Goal: Navigation & Orientation: Find specific page/section

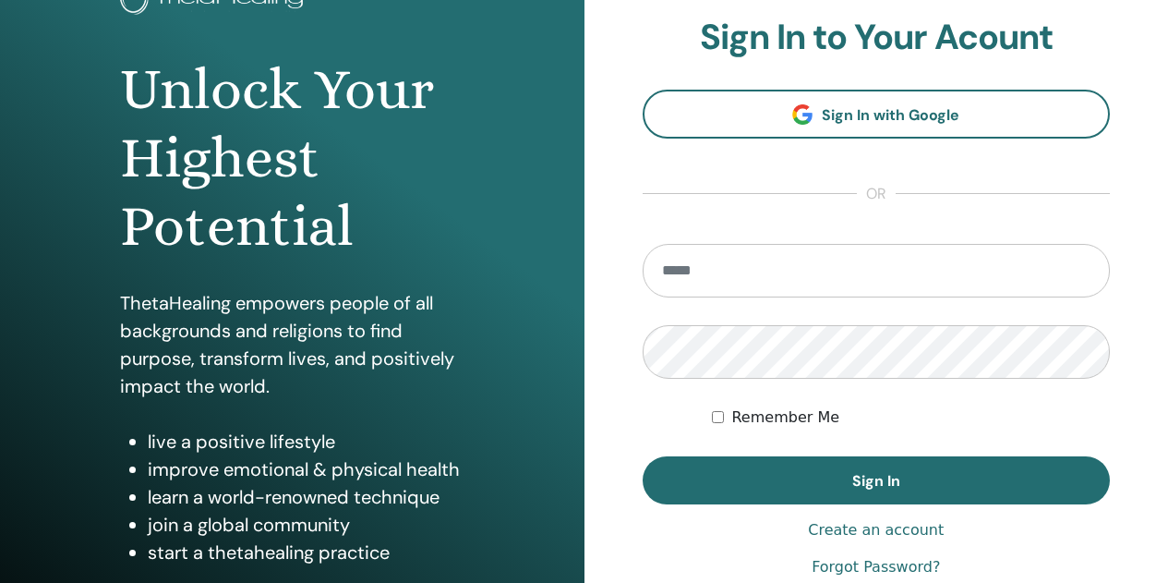
scroll to position [185, 0]
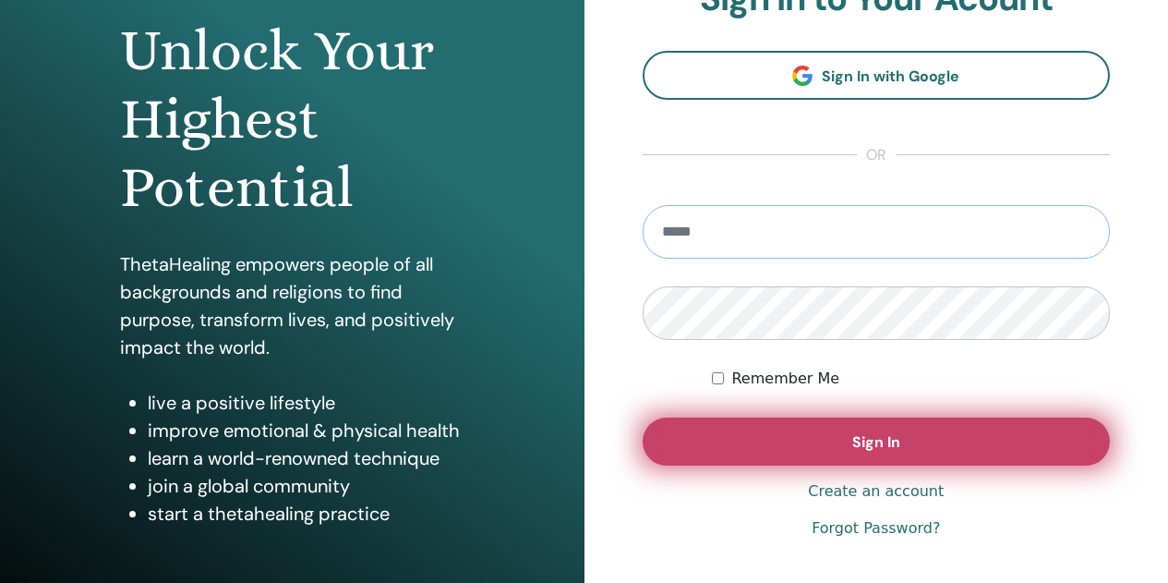
type input "**********"
click at [898, 450] on span "Sign In" at bounding box center [876, 441] width 48 height 19
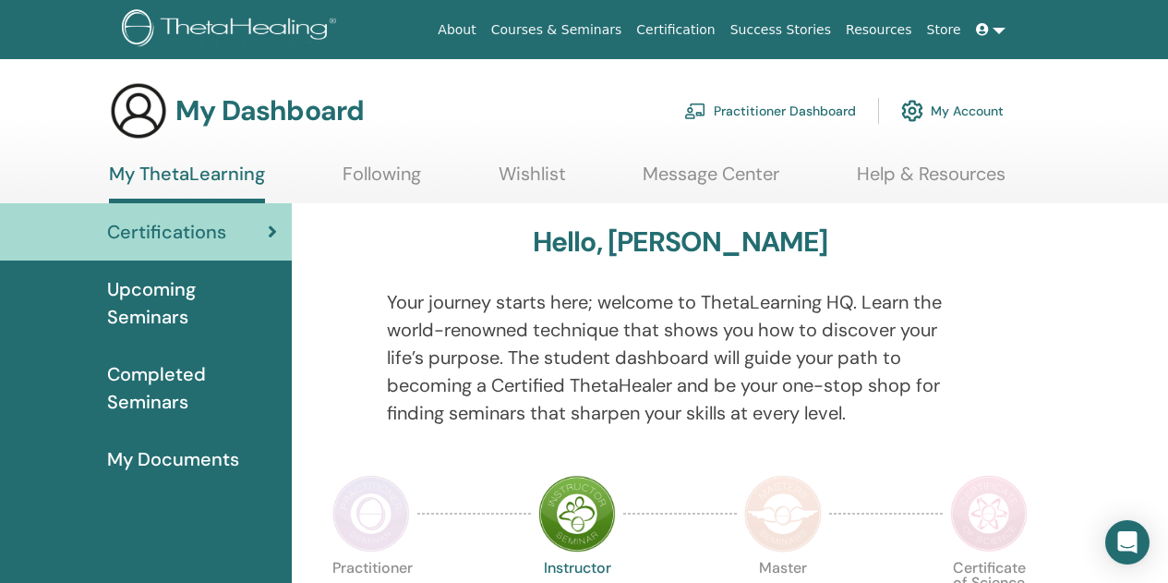
click at [162, 300] on span "Upcoming Seminars" at bounding box center [192, 302] width 170 height 55
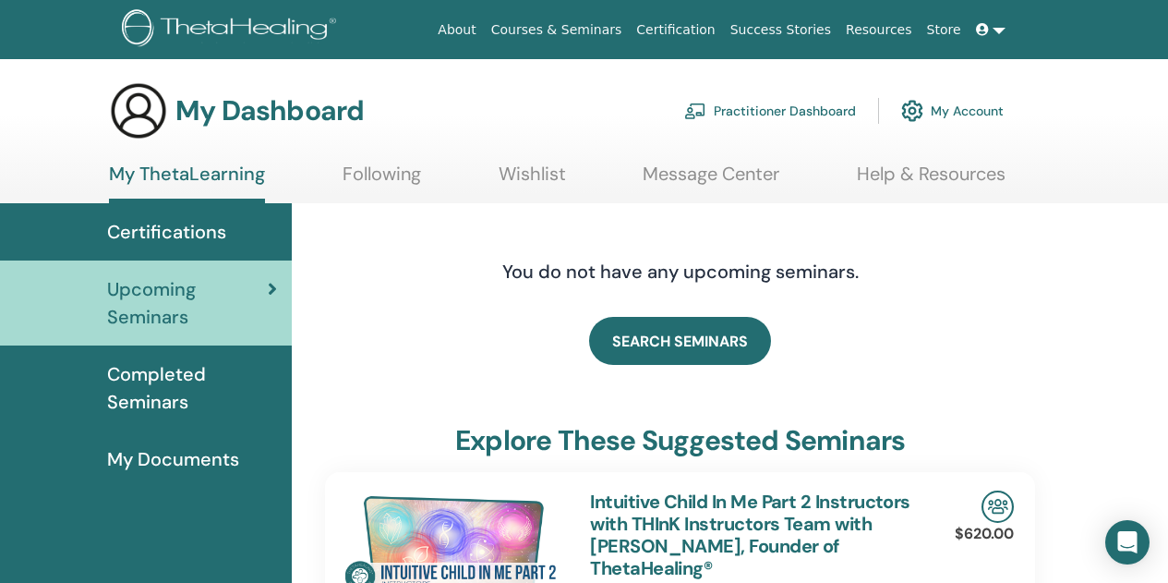
click at [144, 397] on span "Completed Seminars" at bounding box center [192, 387] width 170 height 55
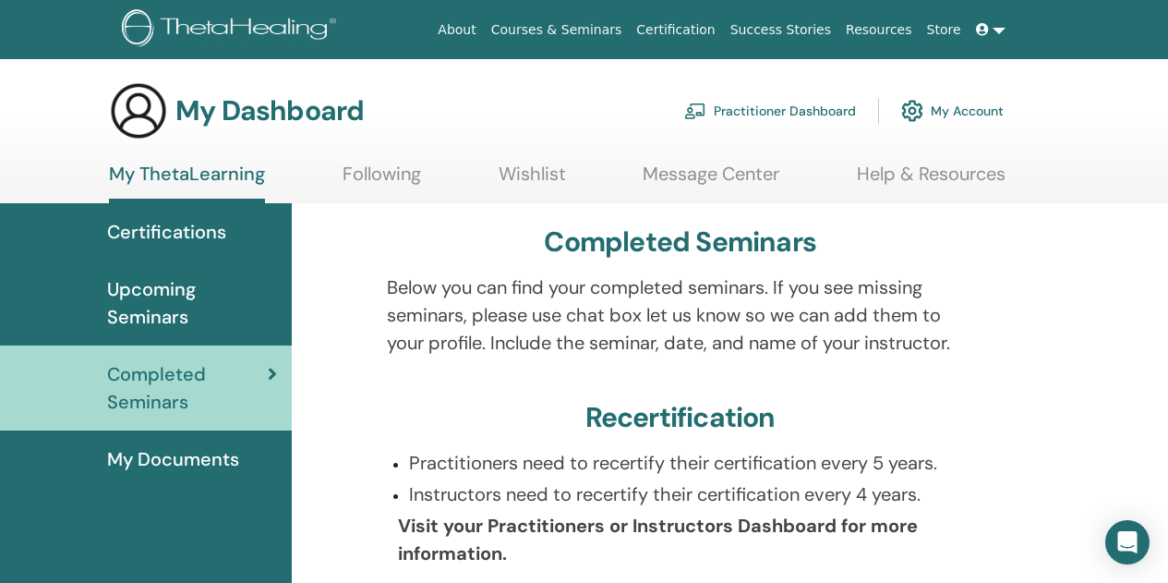
click at [216, 302] on span "Upcoming Seminars" at bounding box center [192, 302] width 170 height 55
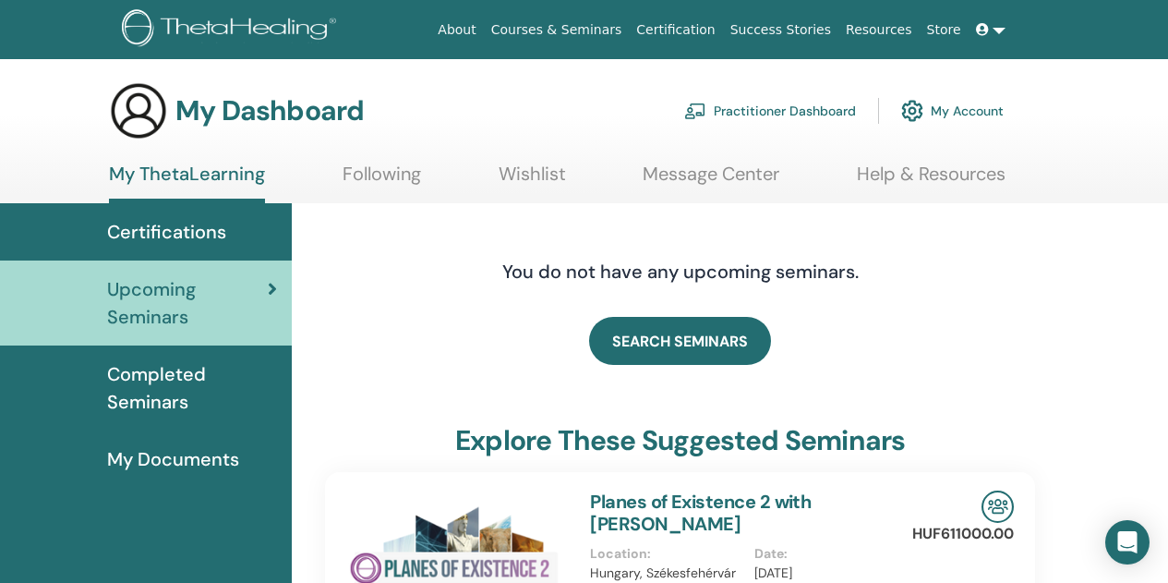
click at [179, 232] on span "Certifications" at bounding box center [166, 232] width 119 height 28
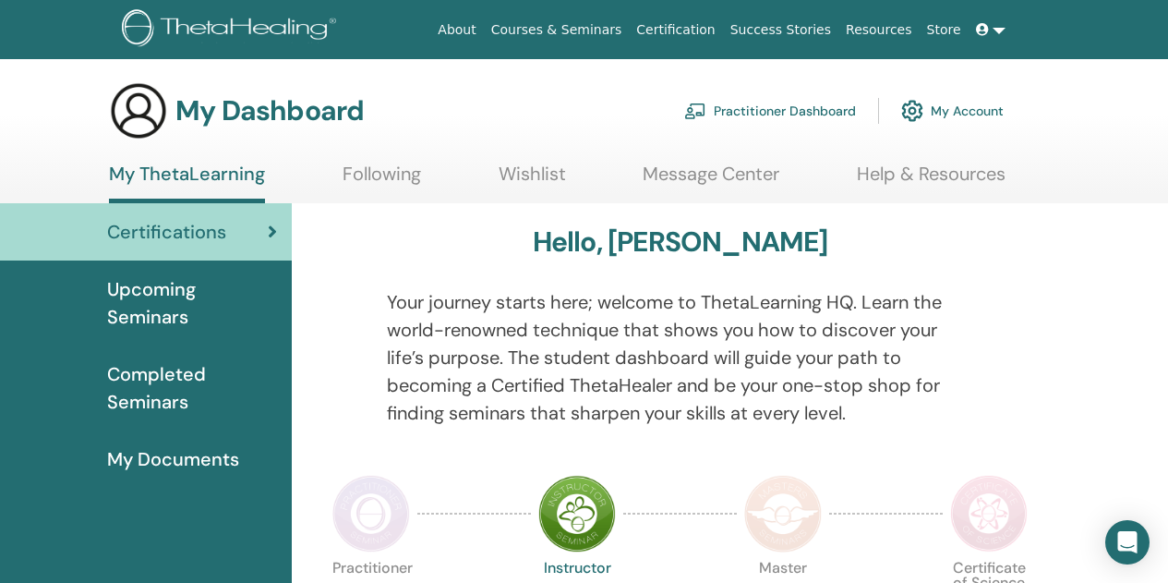
click at [754, 114] on link "Practitioner Dashboard" at bounding box center [770, 110] width 172 height 41
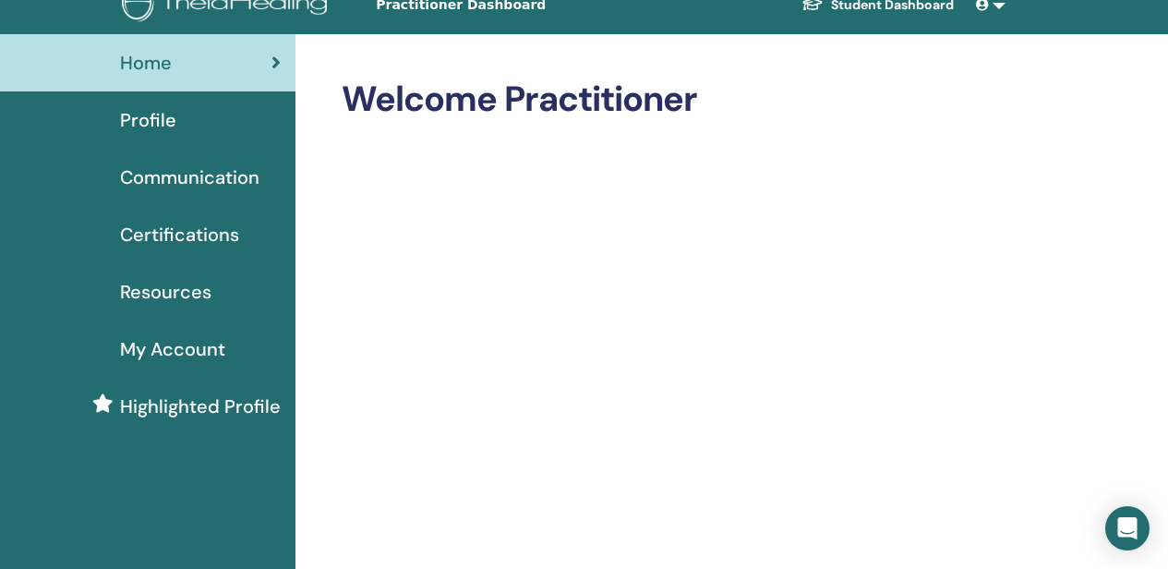
scroll to position [92, 0]
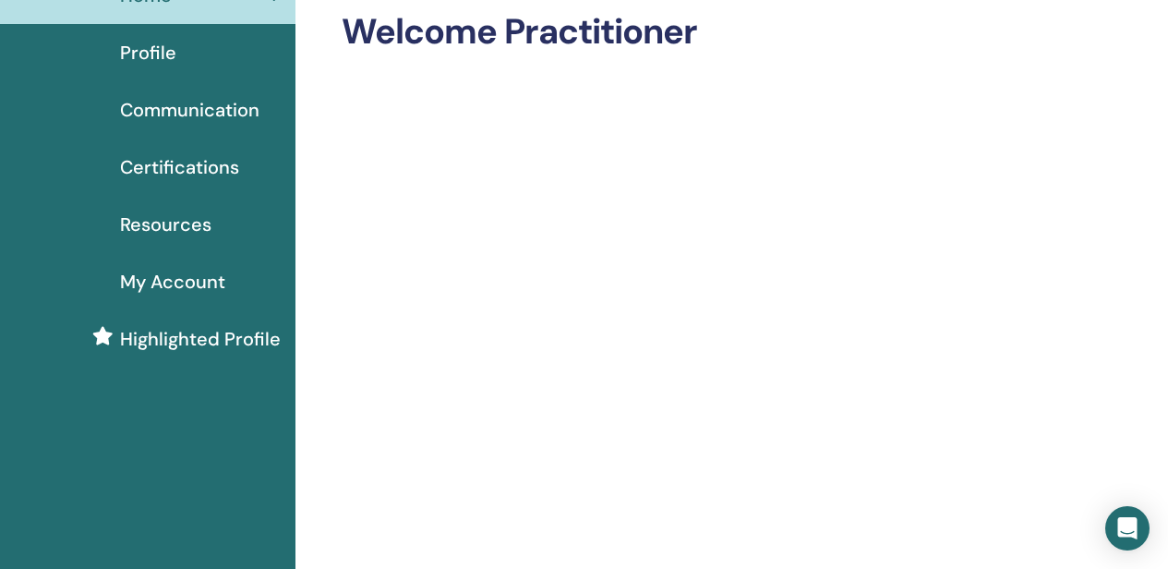
click at [206, 171] on span "Certifications" at bounding box center [179, 167] width 119 height 28
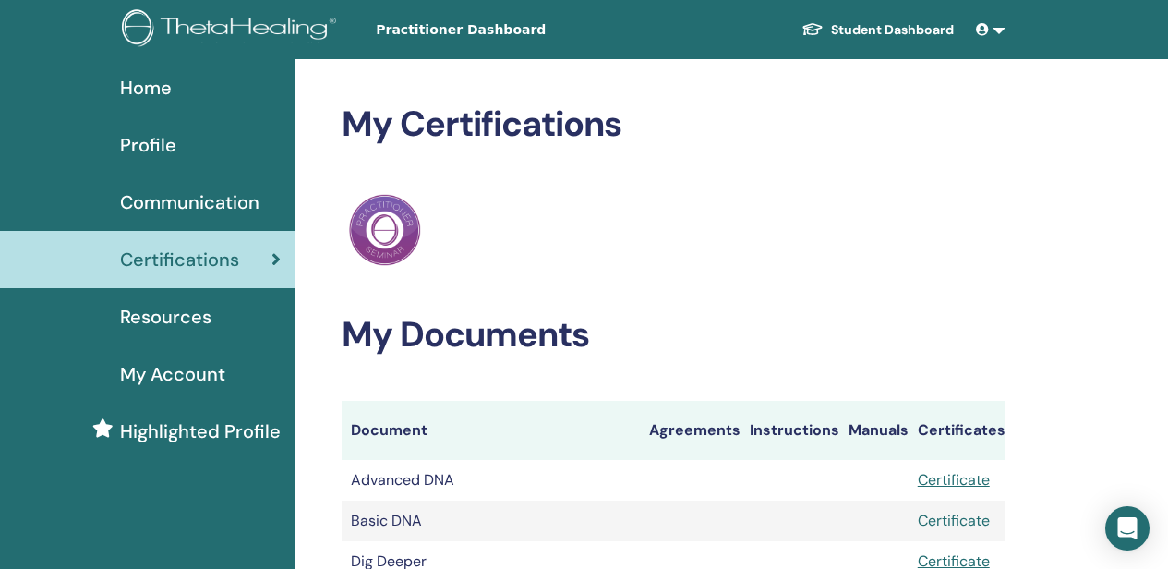
click at [152, 200] on span "Communication" at bounding box center [189, 202] width 139 height 28
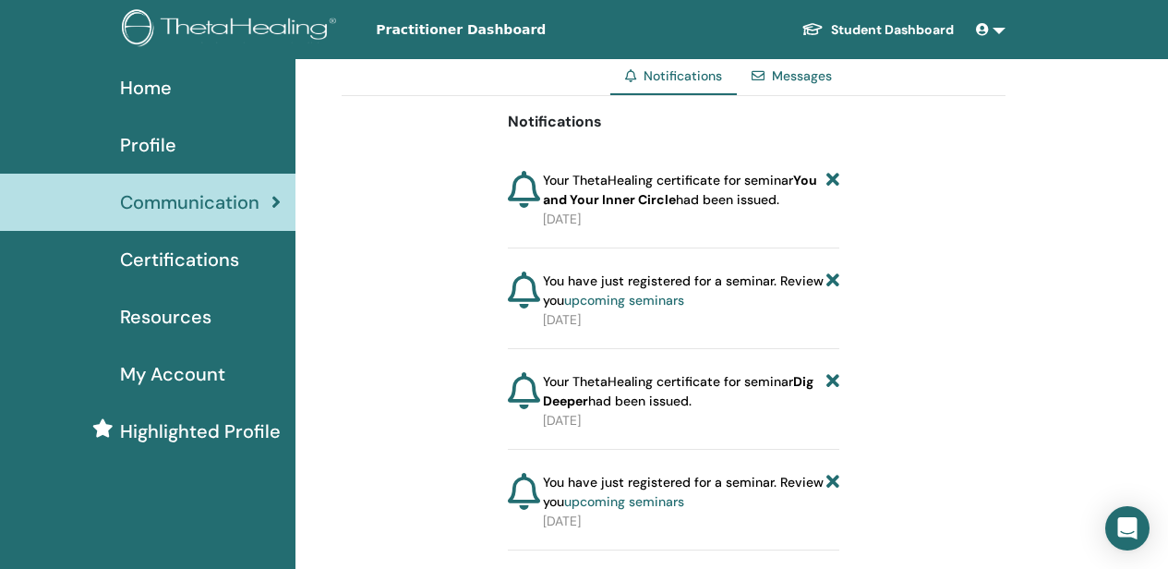
click at [201, 433] on span "Highlighted Profile" at bounding box center [200, 431] width 161 height 28
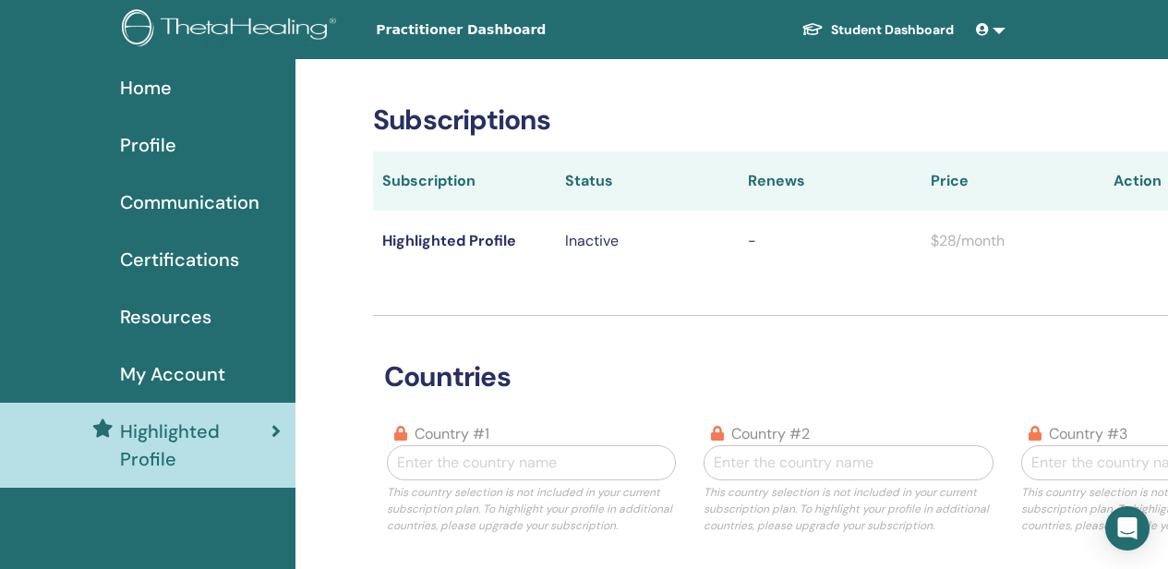
click at [199, 319] on span "Resources" at bounding box center [165, 317] width 91 height 28
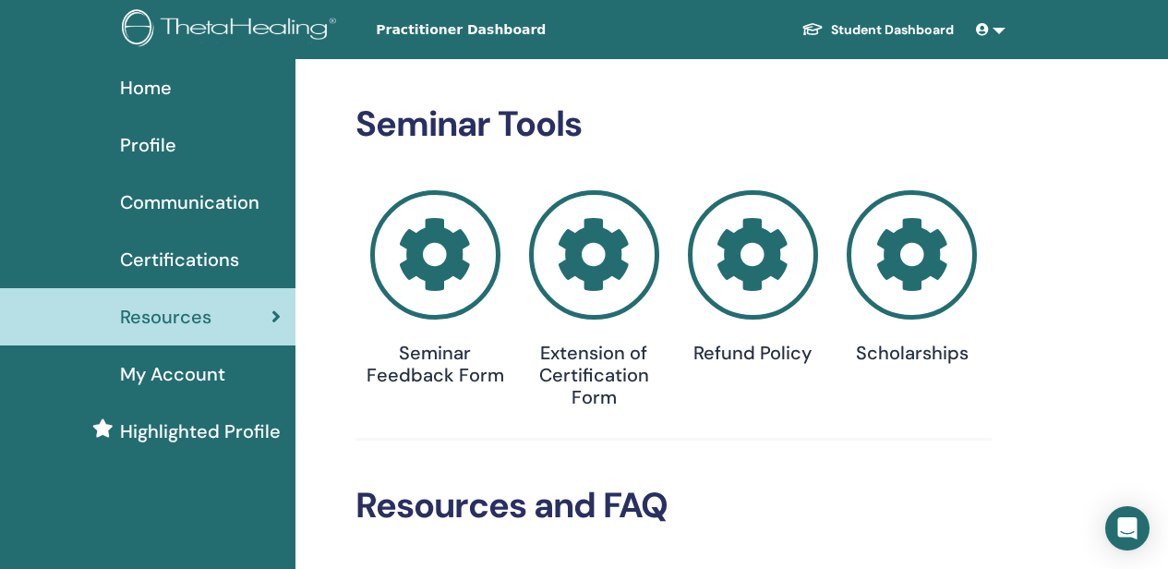
click at [217, 253] on span "Certifications" at bounding box center [179, 260] width 119 height 28
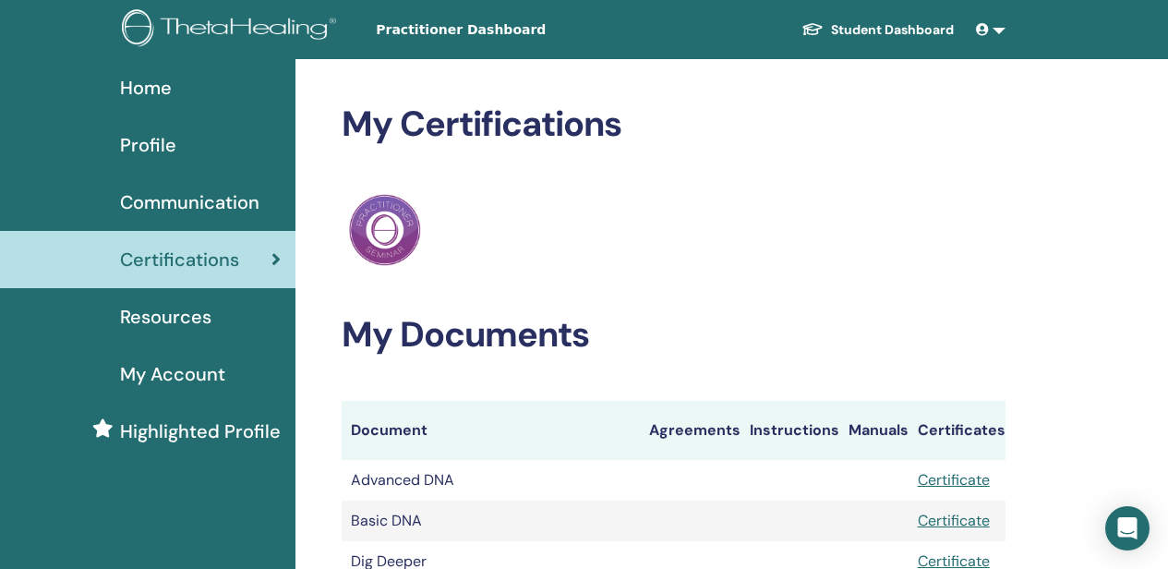
click at [184, 198] on span "Communication" at bounding box center [189, 202] width 139 height 28
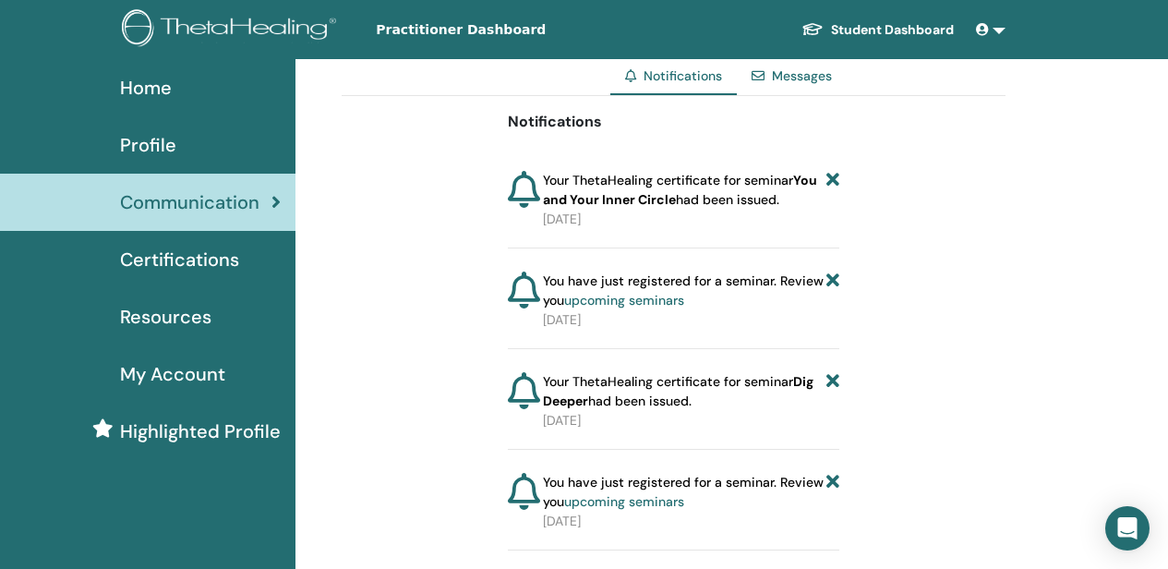
click at [146, 144] on span "Profile" at bounding box center [148, 145] width 56 height 28
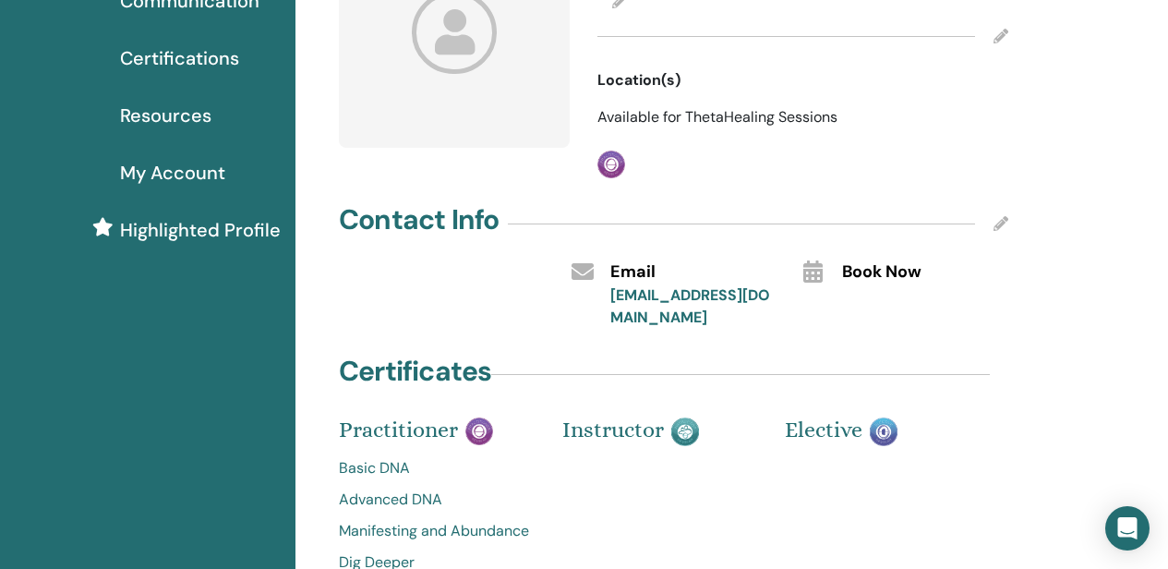
scroll to position [185, 0]
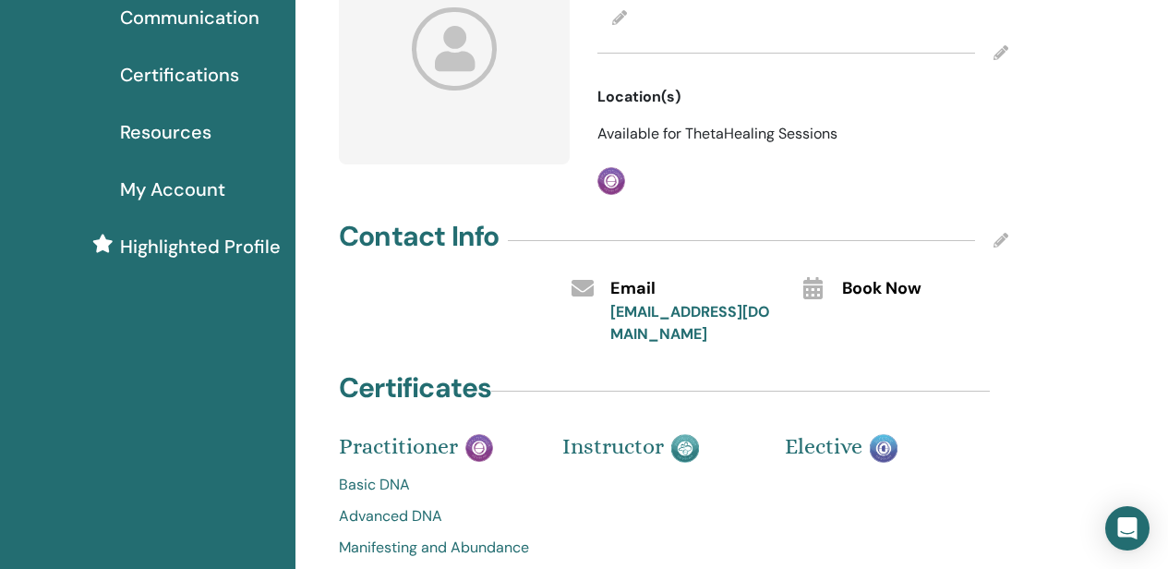
click at [576, 289] on icon at bounding box center [583, 288] width 22 height 22
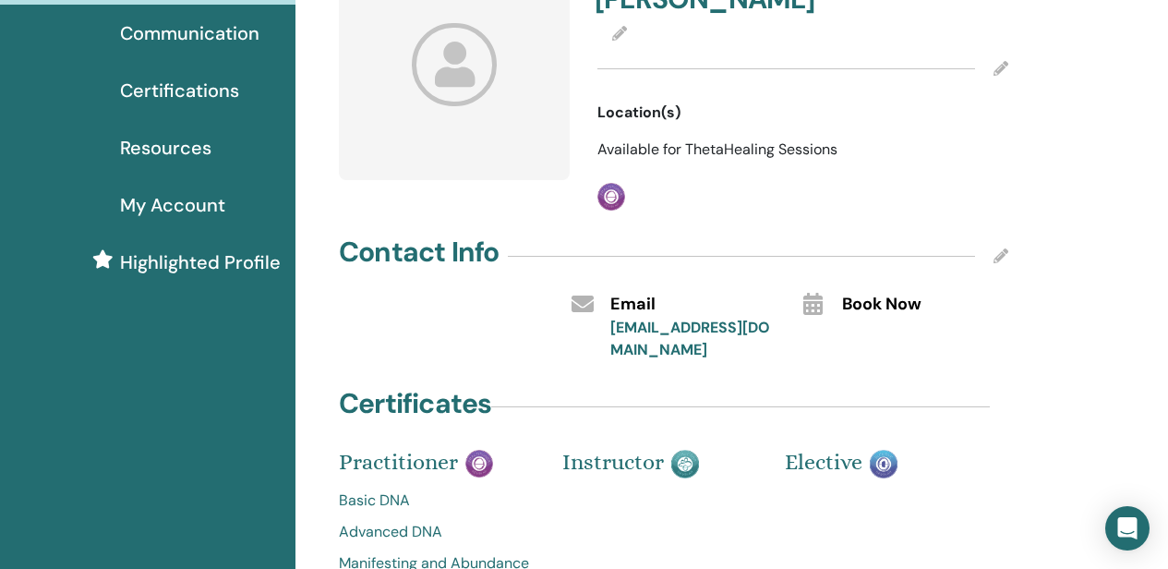
scroll to position [0, 0]
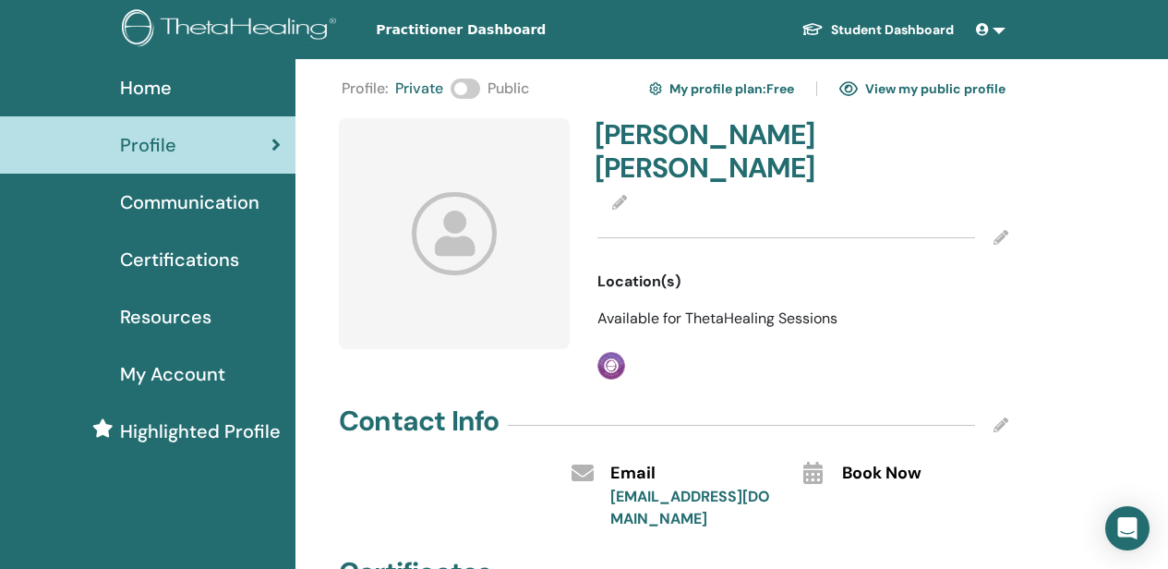
click at [175, 87] on div "Home" at bounding box center [148, 88] width 266 height 28
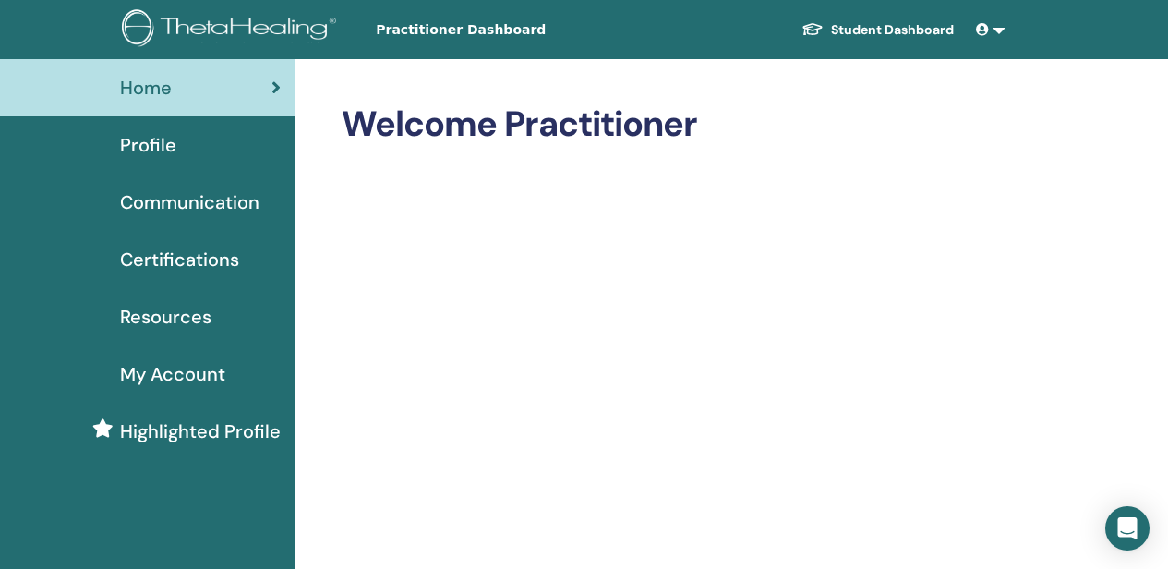
click at [870, 31] on link "Student Dashboard" at bounding box center [878, 30] width 182 height 34
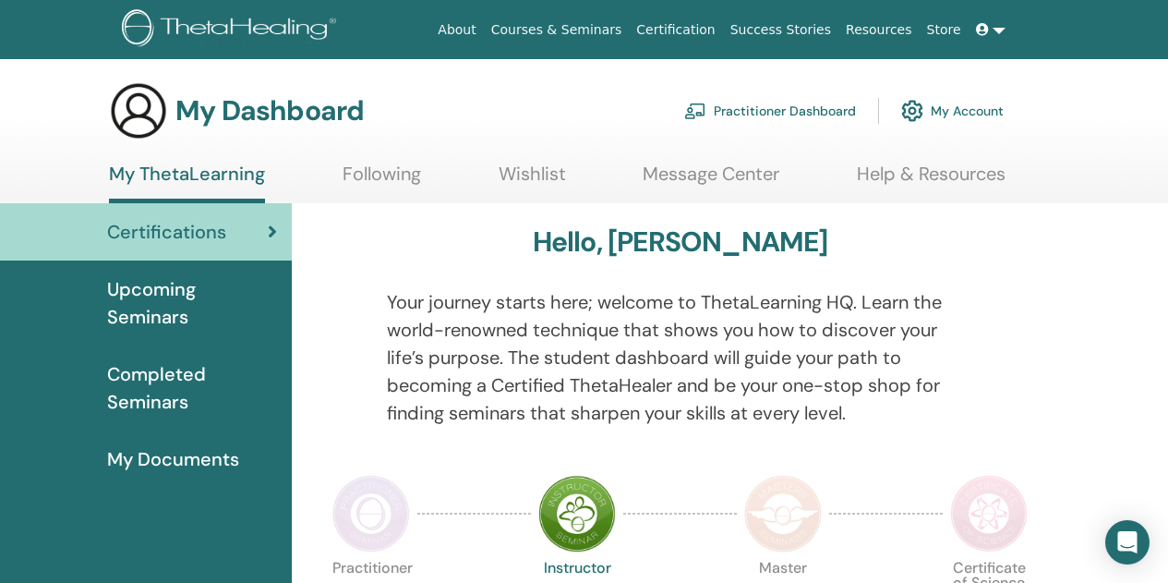
click at [579, 29] on link "Courses & Seminars" at bounding box center [557, 30] width 146 height 34
